Goal: Task Accomplishment & Management: Manage account settings

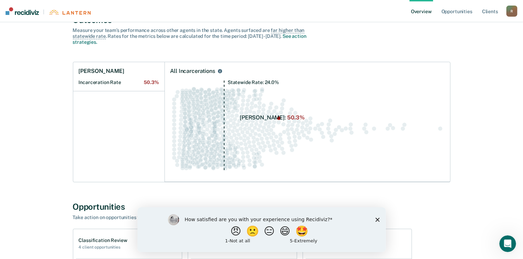
scroll to position [69, 0]
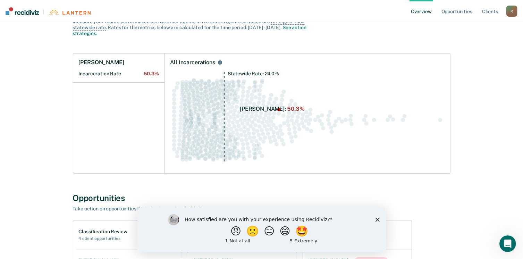
click at [440, 120] on circle "Swarm plot of all incarceration rates in the state for ALL caseloads, highlight…" at bounding box center [440, 120] width 4 height 4
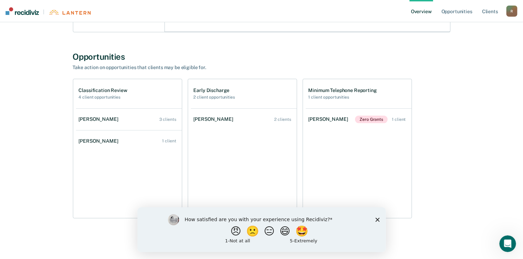
scroll to position [211, 0]
drag, startPoint x: 377, startPoint y: 221, endPoint x: 494, endPoint y: 413, distance: 224.8
click at [377, 220] on icon "Close survey" at bounding box center [377, 219] width 4 height 4
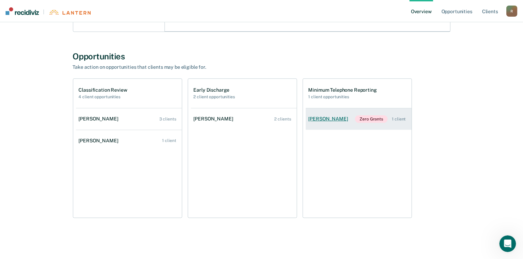
click at [398, 119] on div "1 client" at bounding box center [399, 119] width 14 height 5
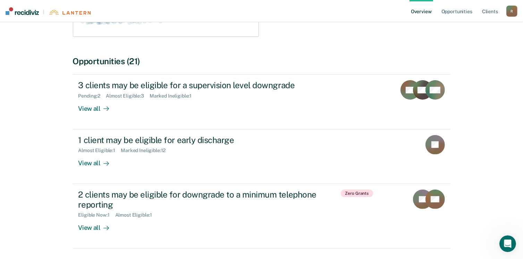
scroll to position [233, 0]
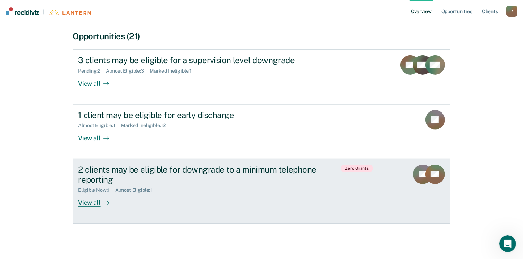
click at [91, 202] on div "View all" at bounding box center [97, 200] width 39 height 14
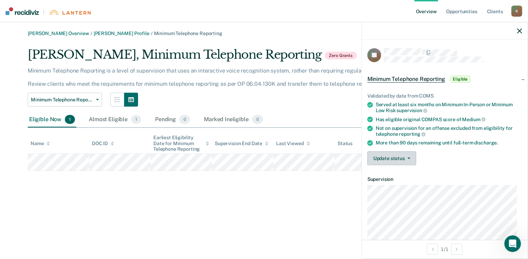
click at [407, 158] on span "button" at bounding box center [408, 158] width 6 height 1
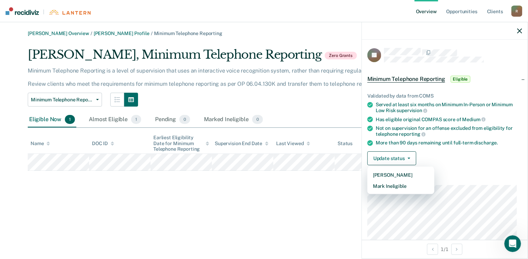
click at [447, 160] on div "Update status [PERSON_NAME] Mark Ineligible" at bounding box center [445, 158] width 155 height 14
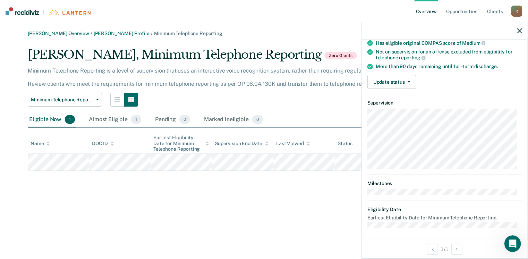
scroll to position [42, 0]
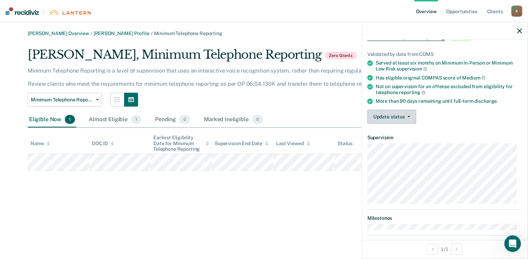
click at [409, 116] on icon "button" at bounding box center [409, 116] width 3 height 1
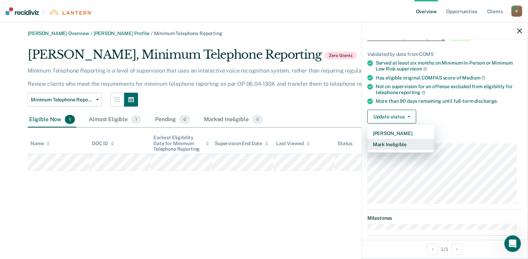
click at [402, 141] on button "Mark Ineligible" at bounding box center [401, 144] width 67 height 11
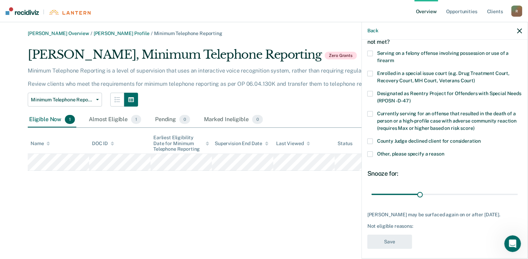
click at [371, 154] on span at bounding box center [371, 154] width 6 height 6
click at [445, 151] on input "Other, please specify a reason" at bounding box center [445, 151] width 0 height 0
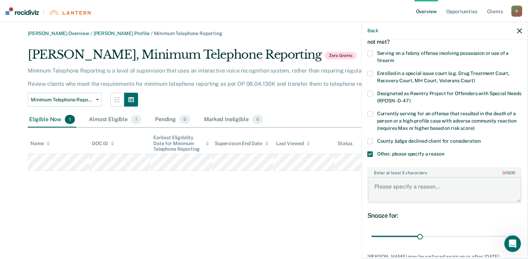
click at [381, 185] on textarea "Enter at least 3 characters 0 / 1600" at bounding box center [444, 190] width 153 height 26
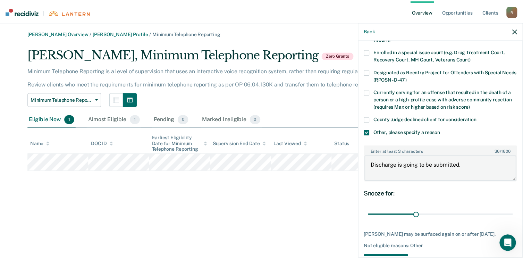
scroll to position [86, 0]
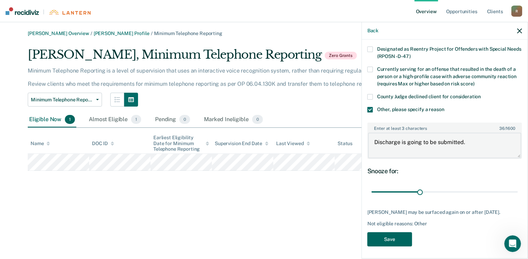
type textarea "Discharge is going to be submitted."
click at [390, 238] on button "Save" at bounding box center [390, 239] width 45 height 14
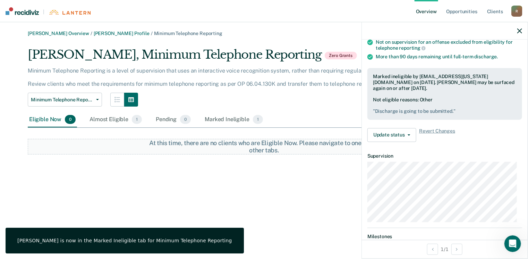
click at [422, 11] on link "Overview" at bounding box center [427, 11] width 24 height 22
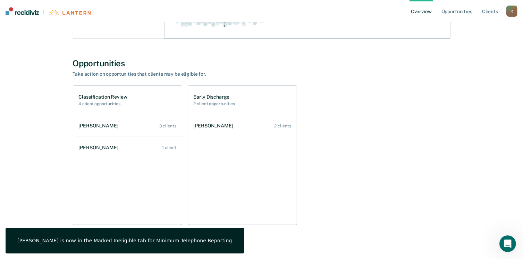
scroll to position [208, 0]
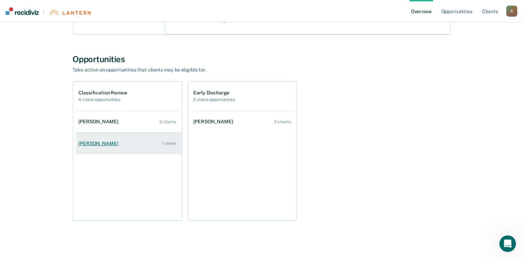
click at [166, 144] on div "1 client" at bounding box center [169, 143] width 14 height 5
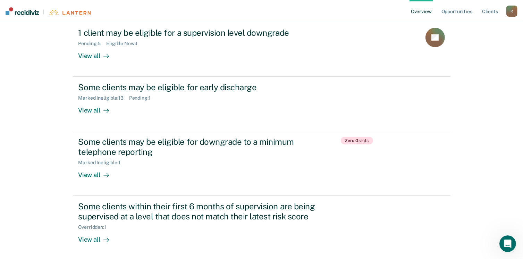
scroll to position [174, 0]
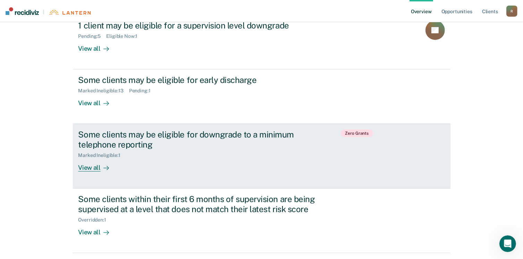
click at [96, 170] on div "View all" at bounding box center [97, 165] width 39 height 14
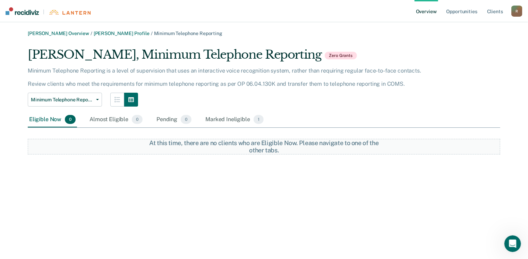
click at [425, 11] on link "Overview" at bounding box center [427, 11] width 24 height 22
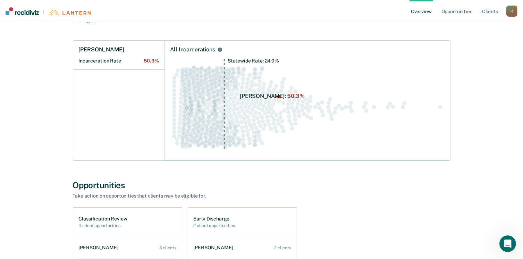
scroll to position [211, 0]
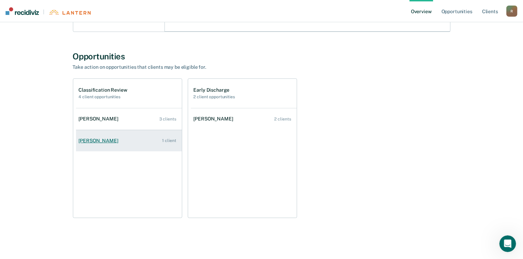
click at [99, 139] on div "[PERSON_NAME]" at bounding box center [100, 141] width 42 height 6
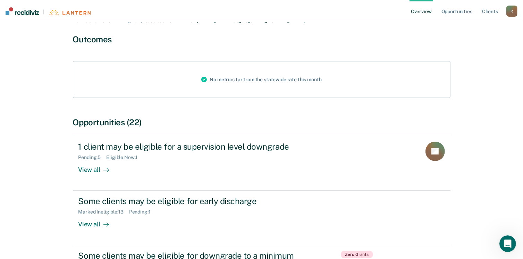
scroll to position [69, 0]
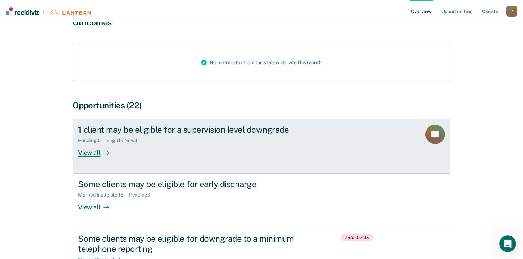
click at [99, 152] on div "View all" at bounding box center [97, 150] width 39 height 14
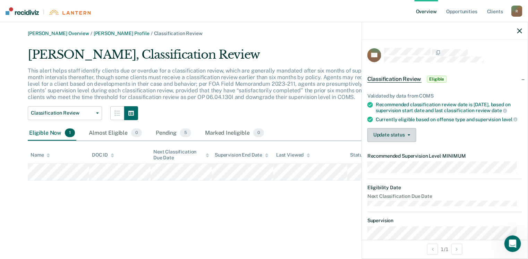
drag, startPoint x: 342, startPoint y: 163, endPoint x: 409, endPoint y: 146, distance: 69.8
click at [409, 136] on icon "button" at bounding box center [409, 134] width 3 height 1
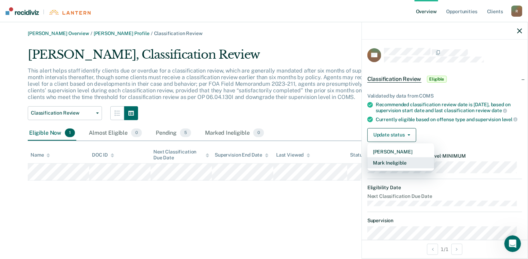
click at [394, 168] on button "Mark Ineligible" at bounding box center [401, 162] width 67 height 11
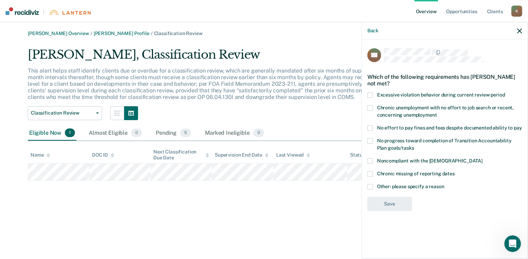
click at [379, 187] on span "Other: please specify a reason" at bounding box center [410, 187] width 67 height 6
click at [445, 184] on input "Other: please specify a reason" at bounding box center [445, 184] width 0 height 0
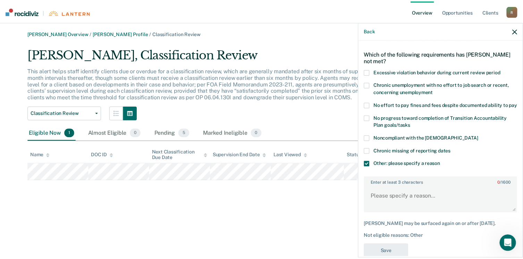
scroll to position [43, 0]
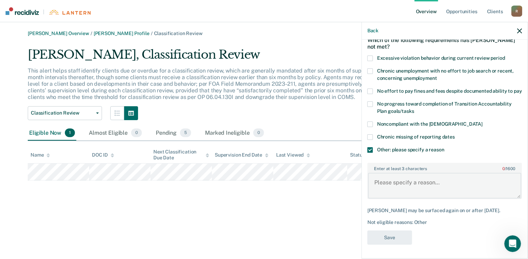
click at [385, 187] on textarea "Enter at least 3 characters 0 / 1600" at bounding box center [444, 186] width 153 height 26
type textarea "Discharge pending."
drag, startPoint x: 402, startPoint y: 243, endPoint x: 394, endPoint y: 238, distance: 8.6
click at [402, 243] on button "Save" at bounding box center [390, 237] width 45 height 14
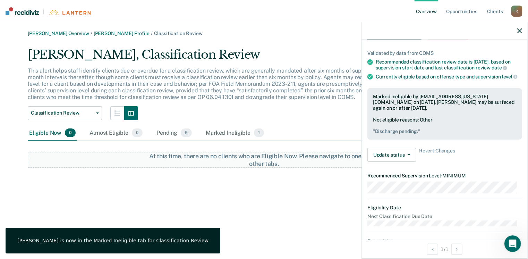
click at [432, 11] on link "Overview" at bounding box center [427, 11] width 24 height 22
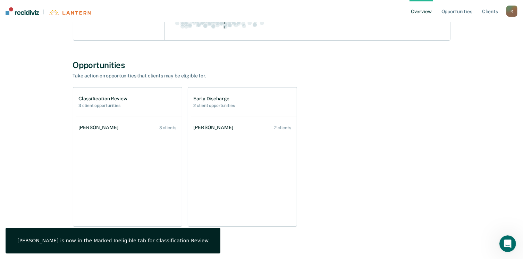
scroll to position [208, 0]
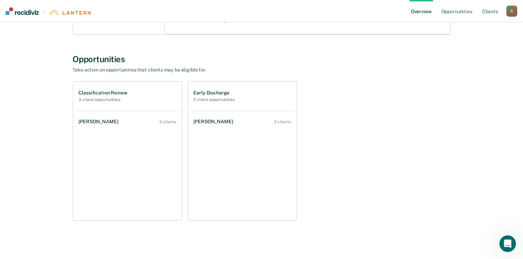
click at [278, 121] on div "2 clients" at bounding box center [283, 121] width 17 height 5
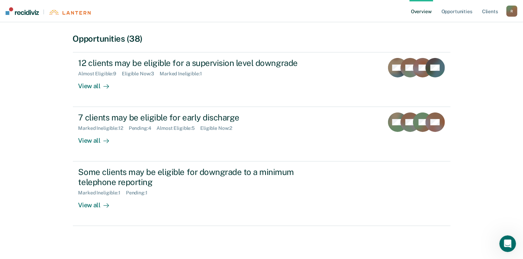
scroll to position [139, 0]
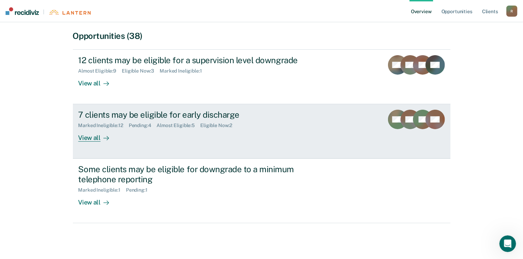
click at [96, 139] on div "View all" at bounding box center [97, 135] width 39 height 14
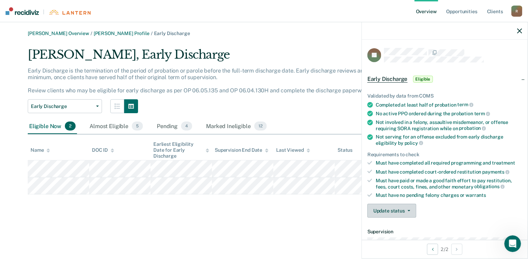
click at [404, 211] on button "Update status" at bounding box center [392, 211] width 49 height 14
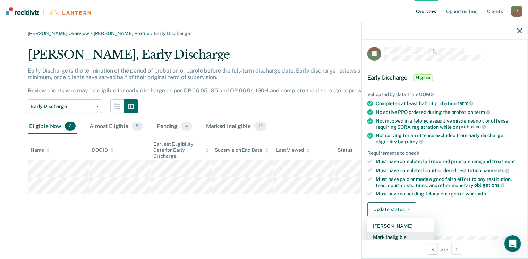
click at [389, 236] on button "Mark Ineligible" at bounding box center [401, 237] width 67 height 11
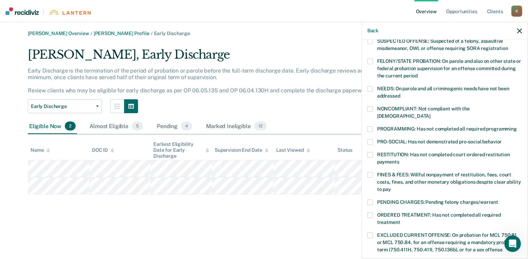
scroll to position [175, 0]
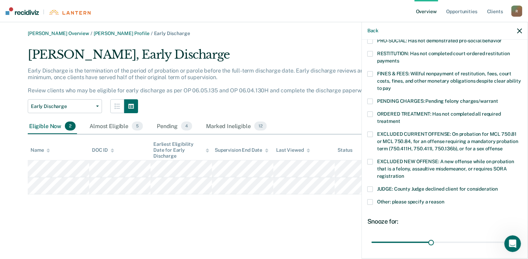
click at [374, 199] on label "Other: please specify a reason" at bounding box center [445, 202] width 155 height 7
click at [445, 199] on input "Other: please specify a reason" at bounding box center [445, 199] width 0 height 0
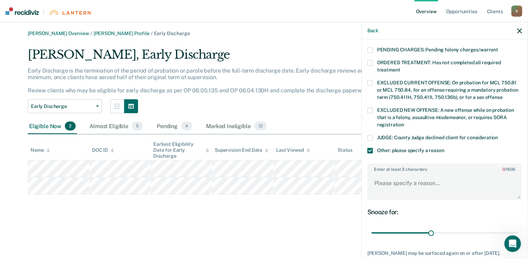
scroll to position [260, 0]
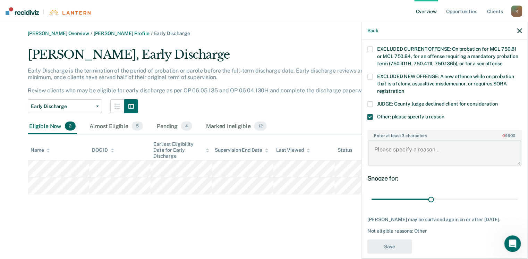
click at [378, 143] on textarea "Enter at least 3 characters 0 / 1600" at bounding box center [444, 153] width 153 height 26
type textarea "Missed reporting."
click at [401, 240] on button "Save" at bounding box center [390, 247] width 45 height 14
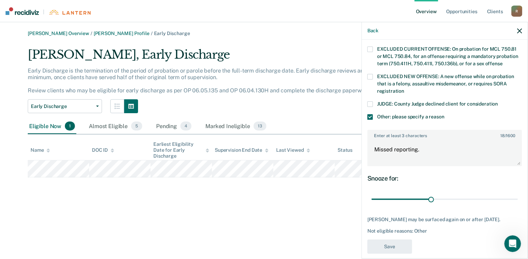
scroll to position [198, 0]
